Goal: Task Accomplishment & Management: Complete application form

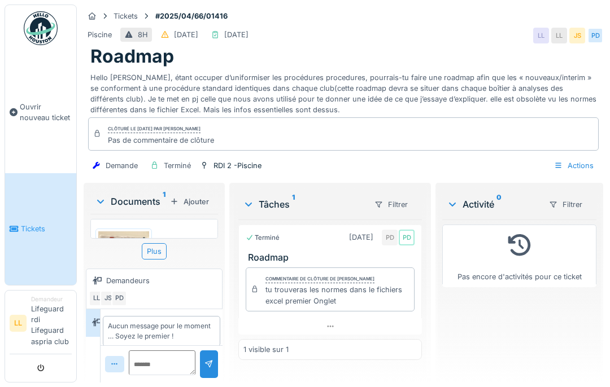
click at [36, 113] on span "Ouvrir nouveau ticket" at bounding box center [46, 112] width 52 height 21
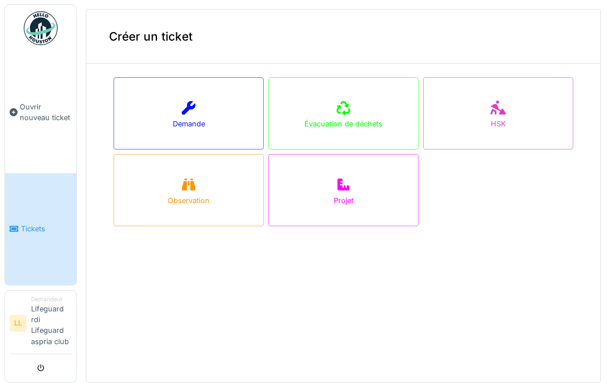
click at [213, 111] on div "Demande" at bounding box center [188, 113] width 150 height 72
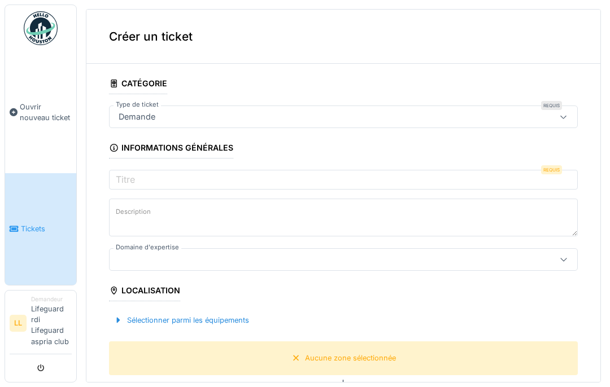
click at [563, 110] on div at bounding box center [563, 116] width 27 height 21
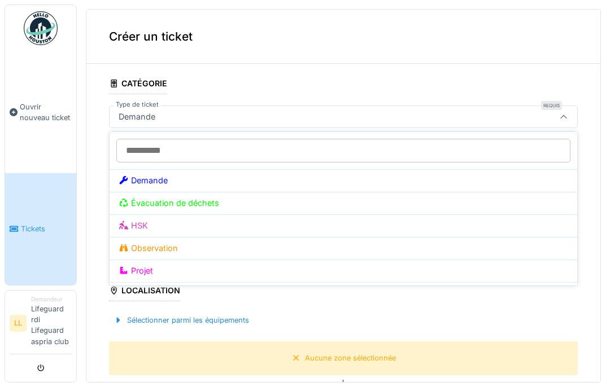
click at [478, 177] on div "Demande" at bounding box center [343, 180] width 449 height 12
click at [487, 177] on div "Demande" at bounding box center [343, 180] width 449 height 12
click at [480, 178] on div "Demande" at bounding box center [343, 180] width 449 height 12
click at [474, 174] on div "Demande" at bounding box center [343, 180] width 449 height 12
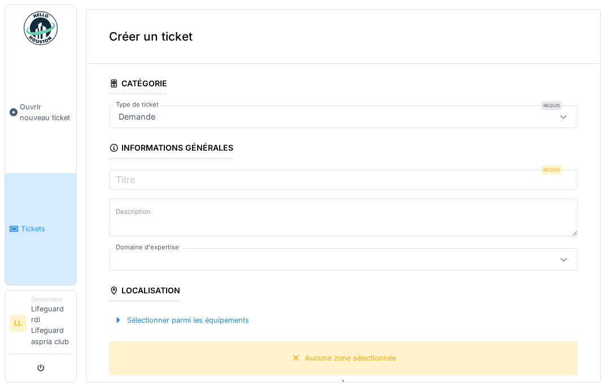
click at [492, 85] on fieldset "**********" at bounding box center [343, 387] width 469 height 629
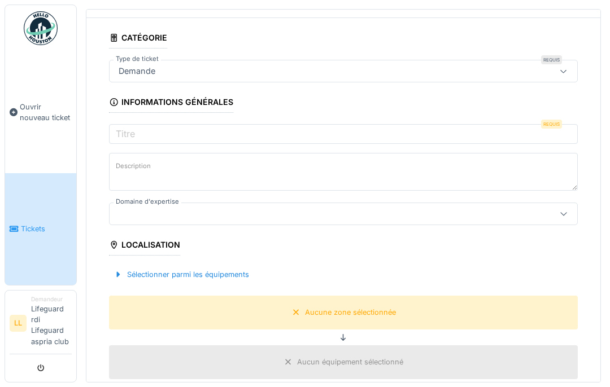
scroll to position [50, 0]
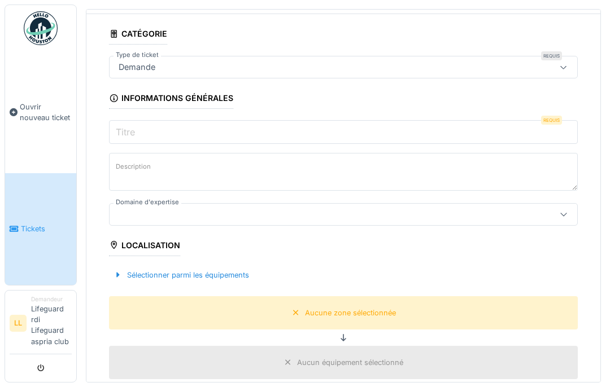
click at [507, 129] on input "Titre" at bounding box center [343, 132] width 469 height 24
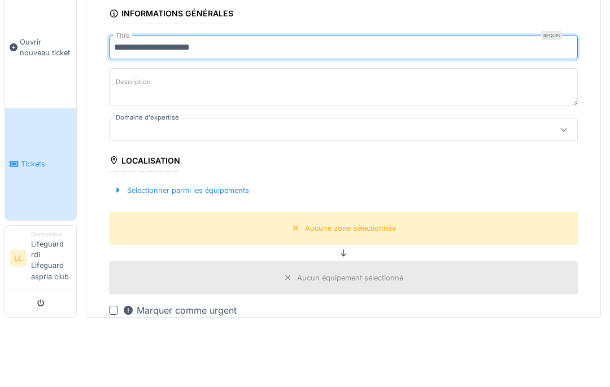
scroll to position [73, 0]
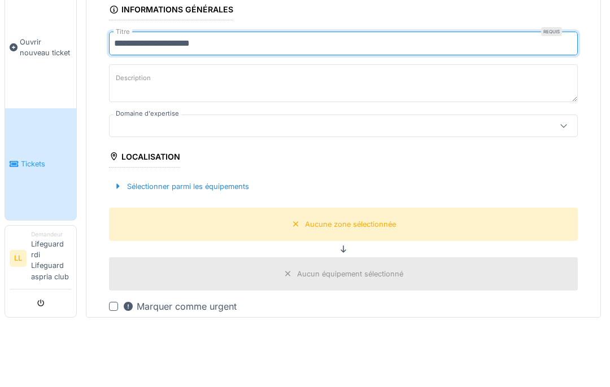
type input "**********"
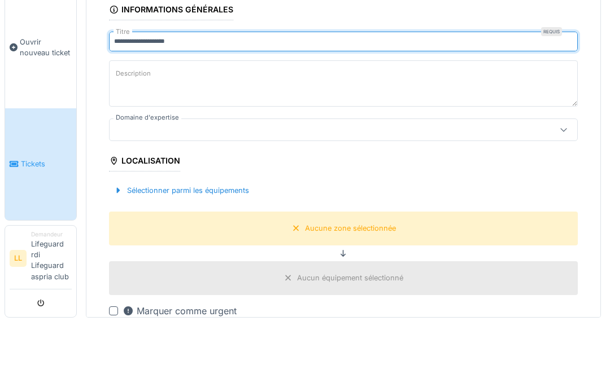
click at [462, 125] on div "Description" at bounding box center [343, 149] width 469 height 49
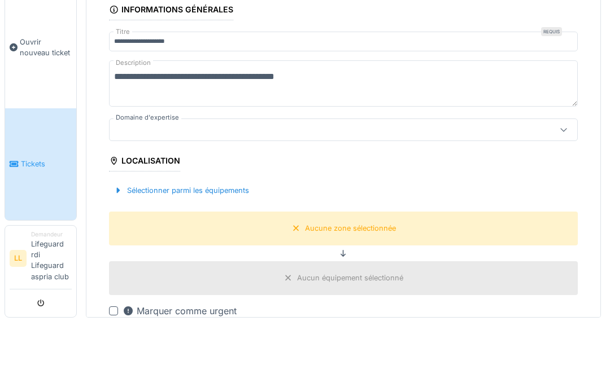
type textarea "**********"
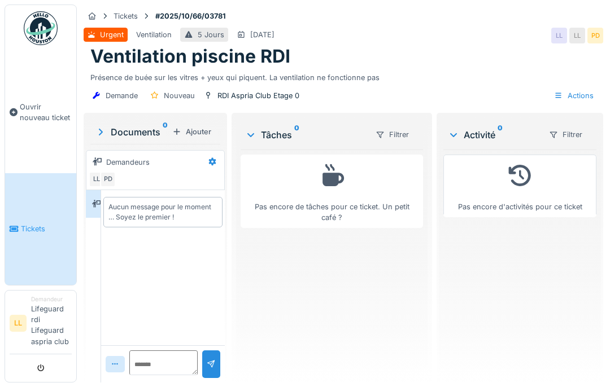
click at [37, 73] on link "Ouvrir nouveau ticket" at bounding box center [40, 112] width 71 height 122
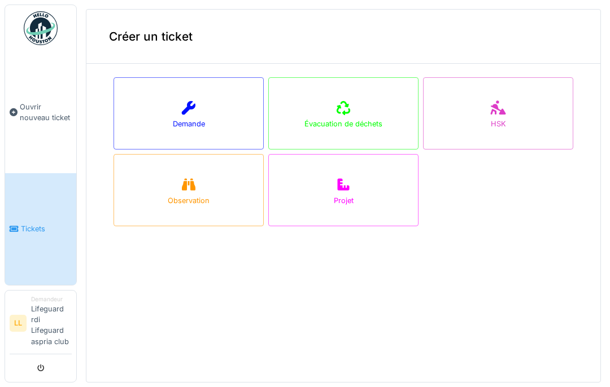
click at [143, 111] on div "Demande" at bounding box center [188, 113] width 150 height 72
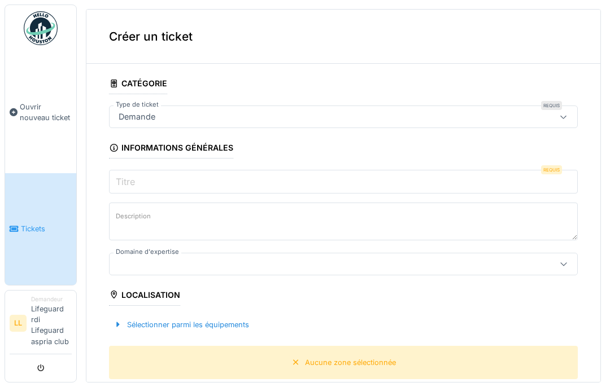
click at [465, 170] on input "Titre" at bounding box center [343, 182] width 469 height 24
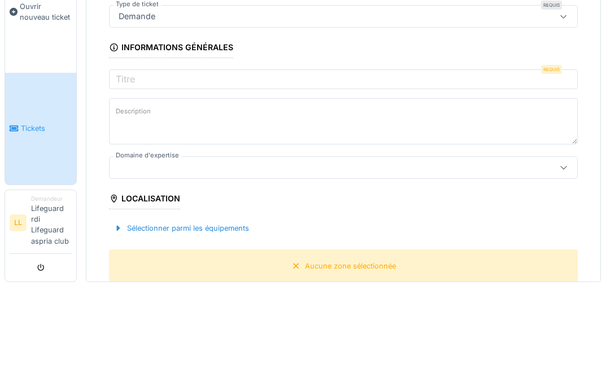
click at [459, 199] on textarea "Description" at bounding box center [343, 222] width 469 height 46
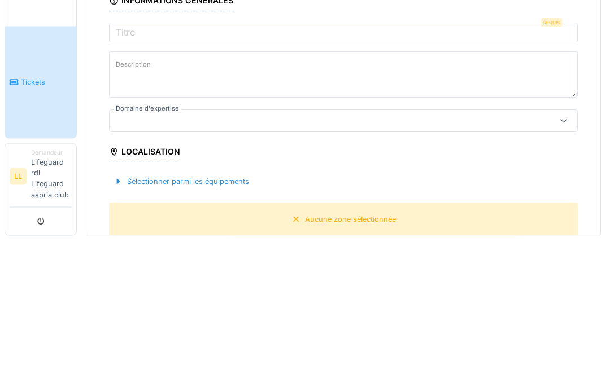
click at [461, 199] on textarea "Description" at bounding box center [343, 222] width 469 height 46
paste textarea "**********"
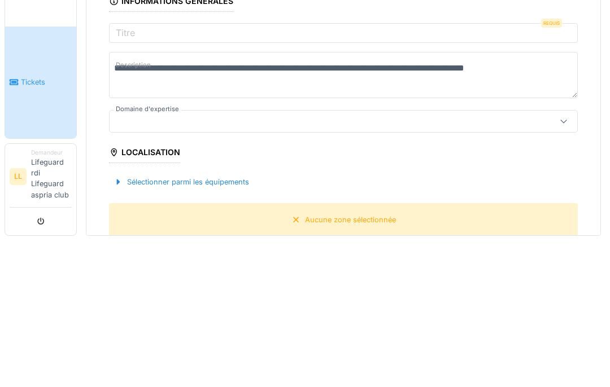
type textarea "**********"
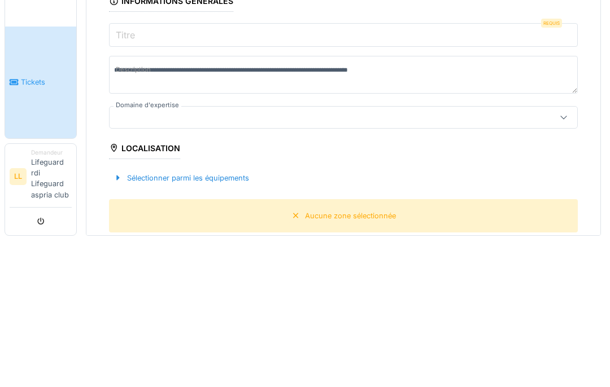
click at [334, 170] on input "Titre" at bounding box center [343, 182] width 469 height 24
type input "*"
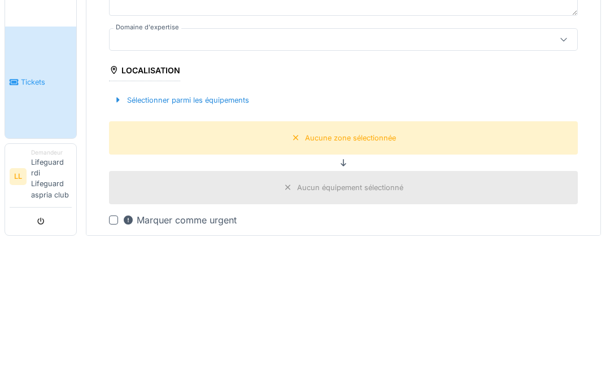
scroll to position [80, 0]
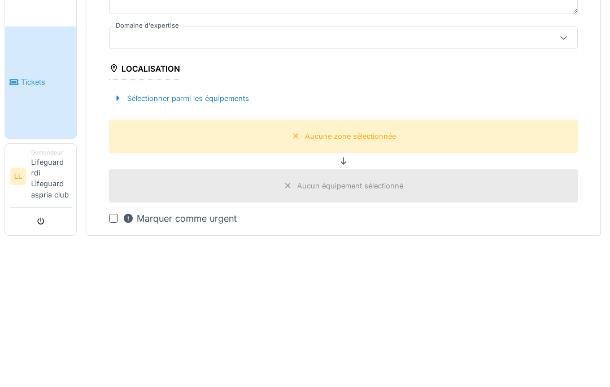
type input "**********"
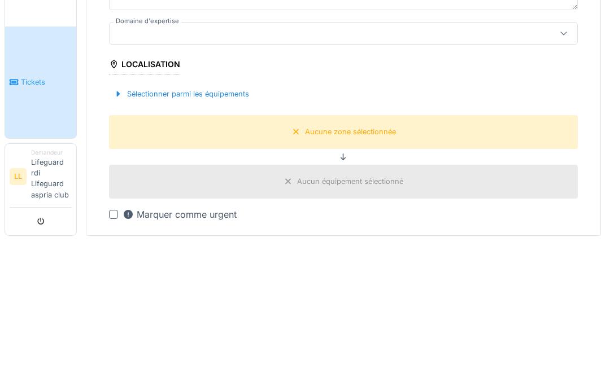
click at [517, 169] on div at bounding box center [343, 180] width 469 height 23
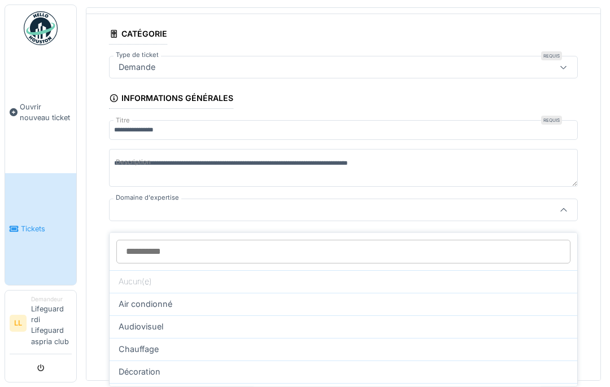
scroll to position [40, 0]
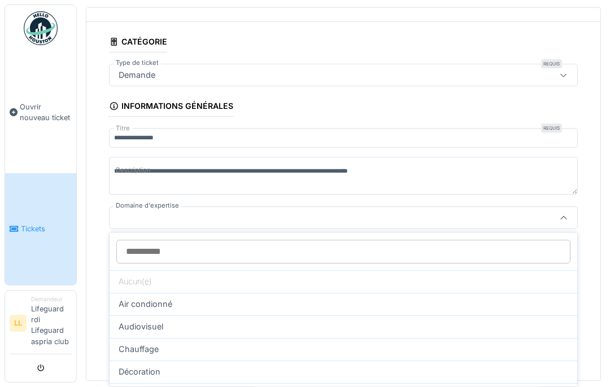
click at [496, 298] on div "Air condionné" at bounding box center [343, 304] width 449 height 12
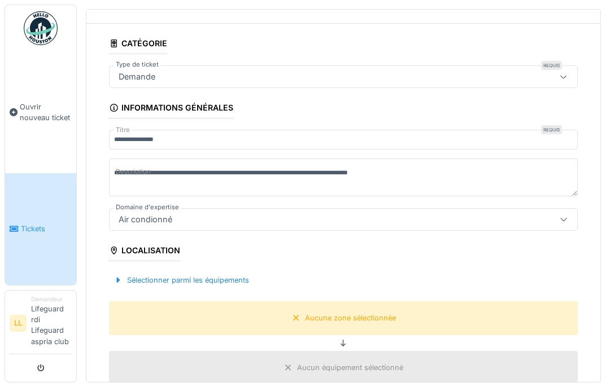
type input "****"
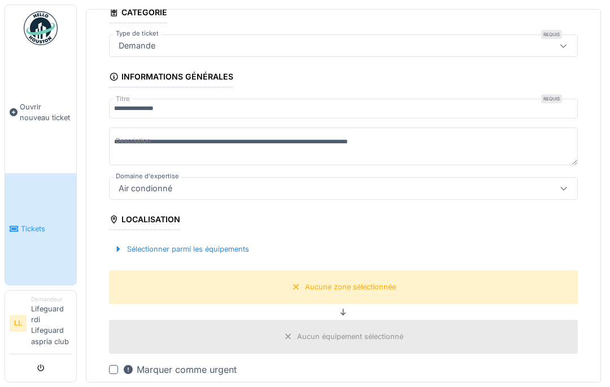
scroll to position [76, 0]
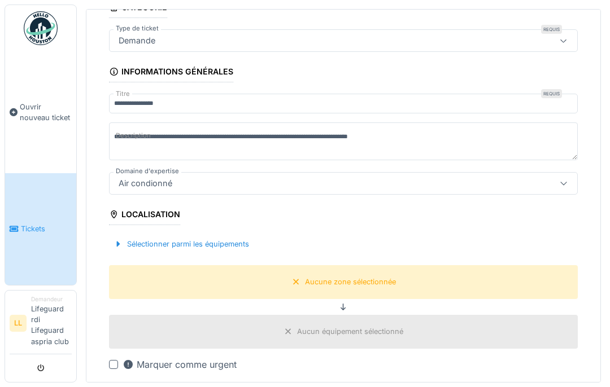
click at [488, 265] on div "Aucune zone sélectionnée" at bounding box center [343, 281] width 469 height 33
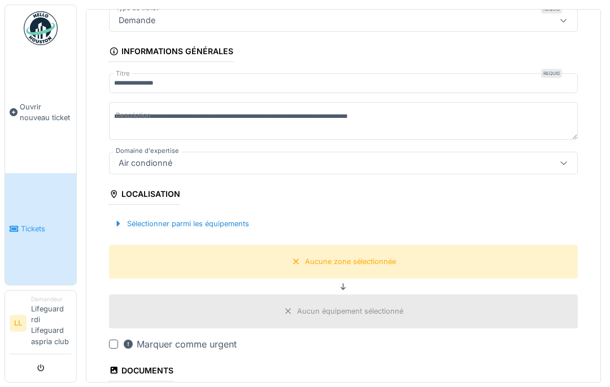
scroll to position [97, 0]
click at [148, 216] on div "Sélectionner parmi les équipements" at bounding box center [181, 223] width 145 height 15
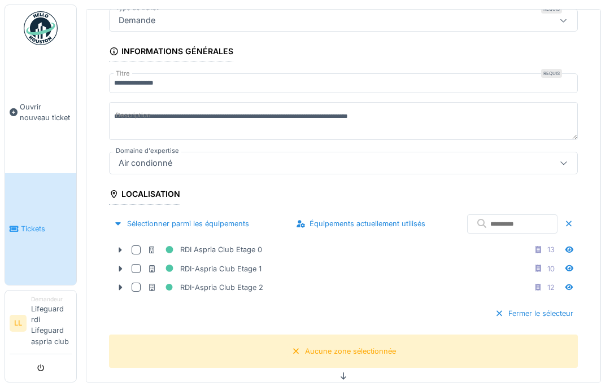
click at [126, 282] on div at bounding box center [120, 288] width 18 height 12
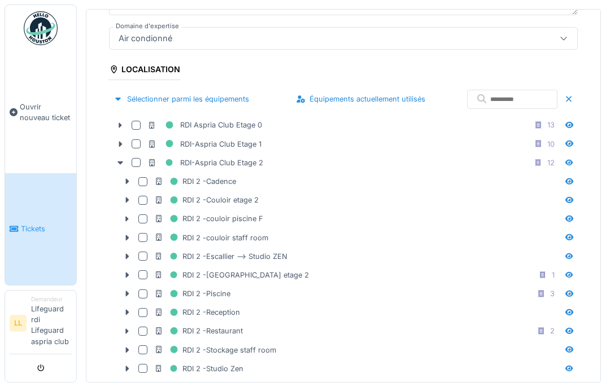
scroll to position [222, 0]
click at [139, 288] on div at bounding box center [142, 292] width 9 height 9
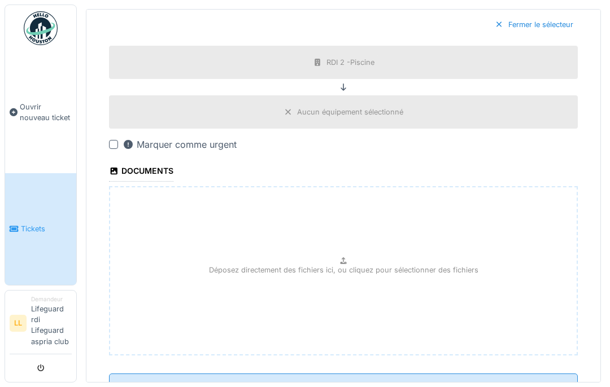
scroll to position [664, 0]
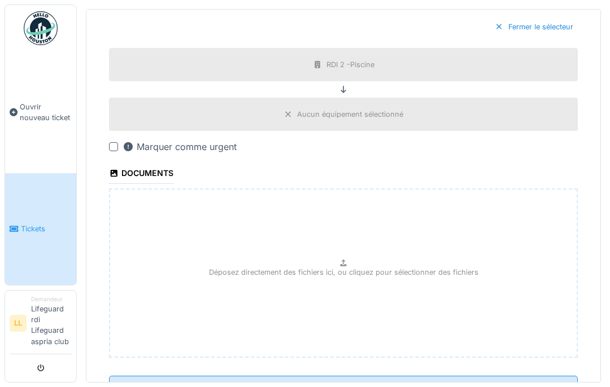
click at [520, 376] on input "**********" at bounding box center [343, 388] width 469 height 24
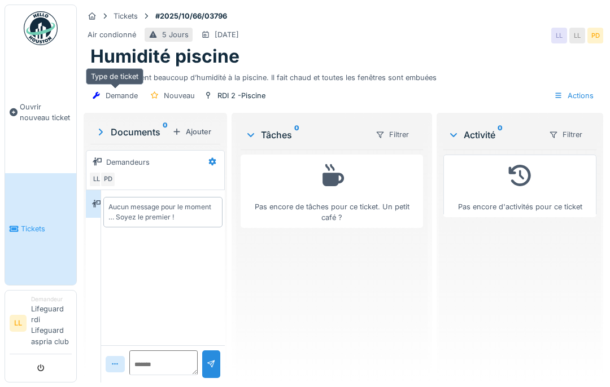
click at [113, 90] on div "Demande" at bounding box center [122, 95] width 32 height 11
click at [126, 202] on div "Aucun message pour le moment … Soyez le premier !" at bounding box center [163, 212] width 110 height 20
click at [24, 243] on link "Tickets" at bounding box center [40, 228] width 71 height 111
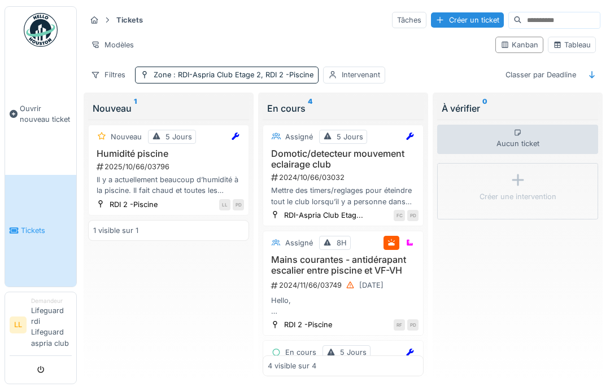
scroll to position [1, 0]
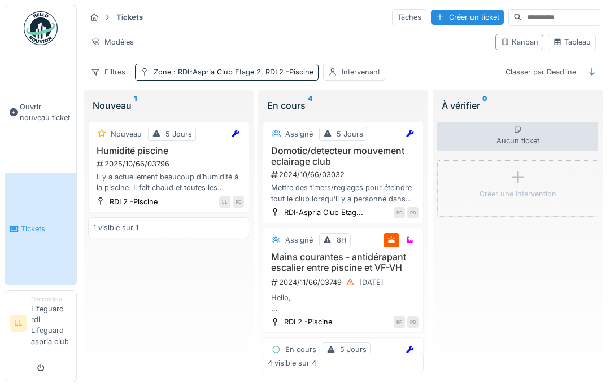
click at [371, 363] on div "4 visible sur 4" at bounding box center [342, 363] width 161 height 21
click at [365, 366] on div "4 visible sur 4" at bounding box center [342, 363] width 161 height 21
